Goal: Task Accomplishment & Management: Use online tool/utility

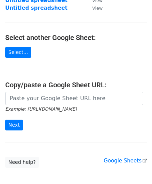
scroll to position [69, 0]
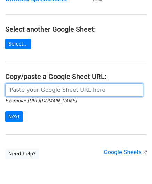
click at [34, 90] on input "url" at bounding box center [74, 89] width 138 height 13
paste input "https://docs.google.com/spreadsheets/d/165IWmw9prA6cIm0pu7o0bQOjsDmDfxPEwfh7yG3…"
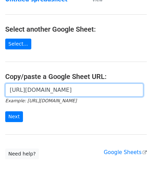
scroll to position [0, 156]
type input "https://docs.google.com/spreadsheets/d/165IWmw9prA6cIm0pu7o0bQOjsDmDfxPEwfh7yG3…"
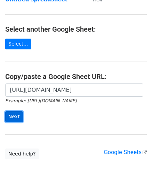
click at [12, 114] on input "Next" at bounding box center [14, 116] width 18 height 11
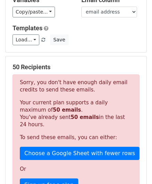
scroll to position [234, 0]
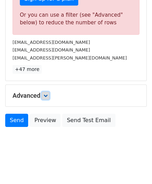
click at [45, 95] on icon at bounding box center [45, 95] width 4 height 4
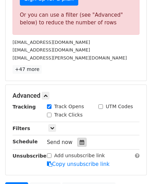
click at [79, 140] on icon at bounding box center [81, 142] width 5 height 5
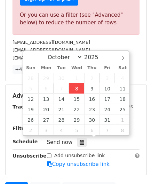
type input "[DATE] 12:00"
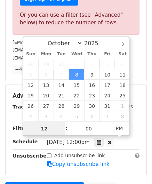
paste input "6"
type input "6"
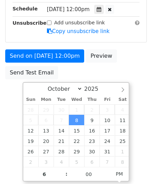
type input "[DATE] 18:00"
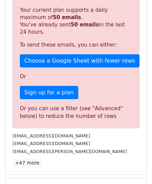
scroll to position [318, 0]
